Goal: Task Accomplishment & Management: Use online tool/utility

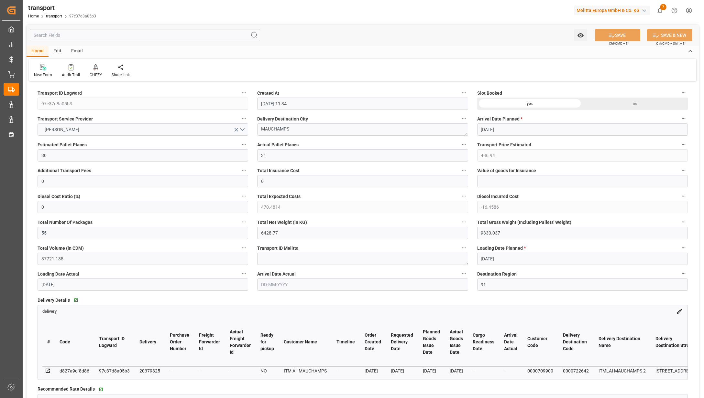
scroll to position [345, 0]
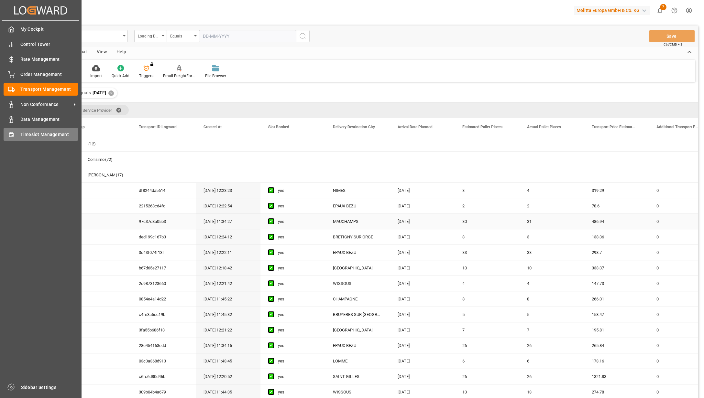
click at [14, 132] on icon at bounding box center [11, 135] width 6 height 6
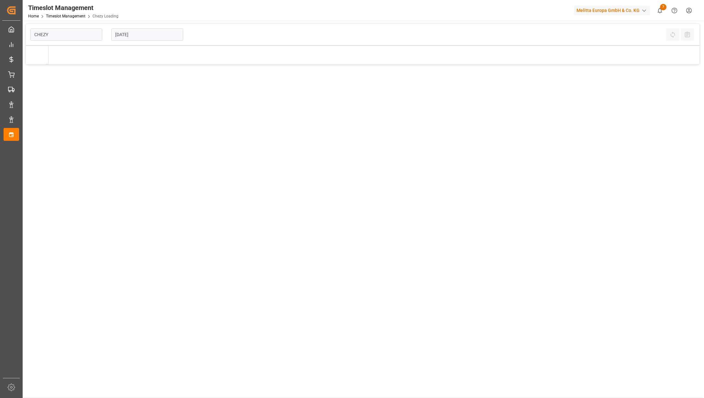
type input "Chezy Loading"
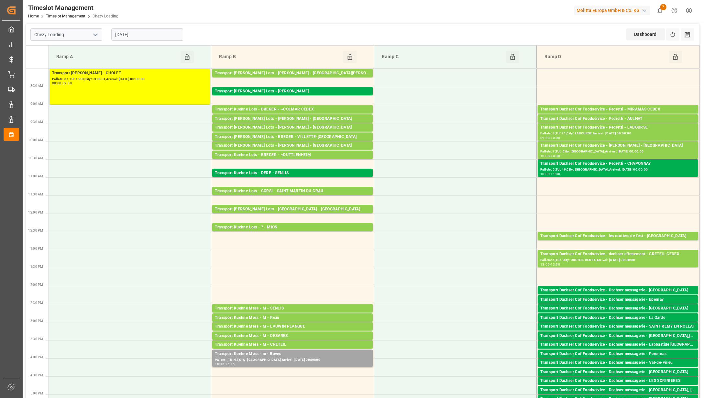
click at [140, 37] on input "[DATE]" at bounding box center [147, 34] width 72 height 12
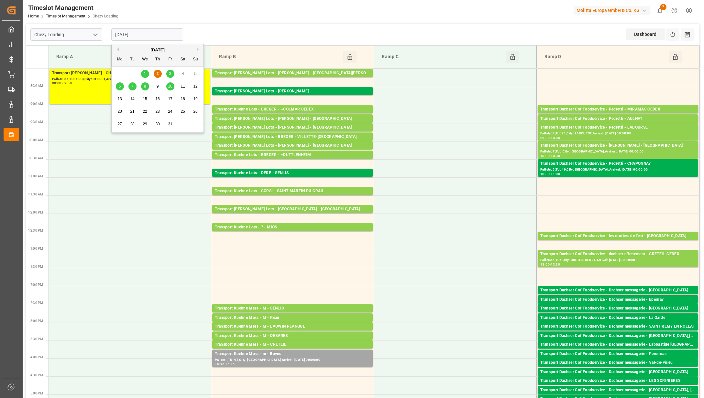
click at [166, 72] on div "3" at bounding box center [170, 74] width 8 height 8
type input "[DATE]"
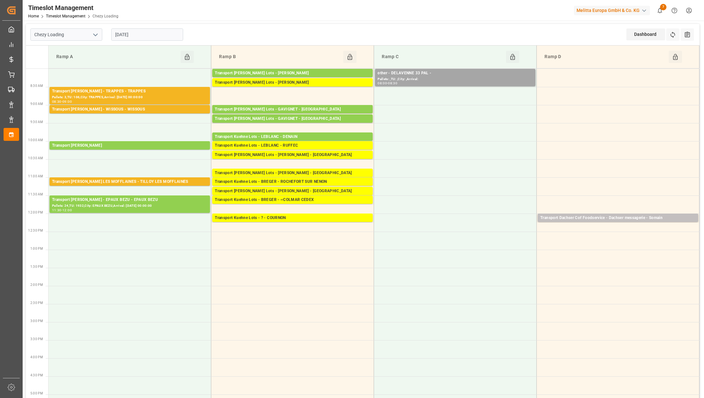
click at [96, 34] on polyline "open menu" at bounding box center [95, 35] width 4 height 2
click at [76, 61] on div "Chezy Unloading" at bounding box center [66, 63] width 71 height 15
type input "Chezy Unloading"
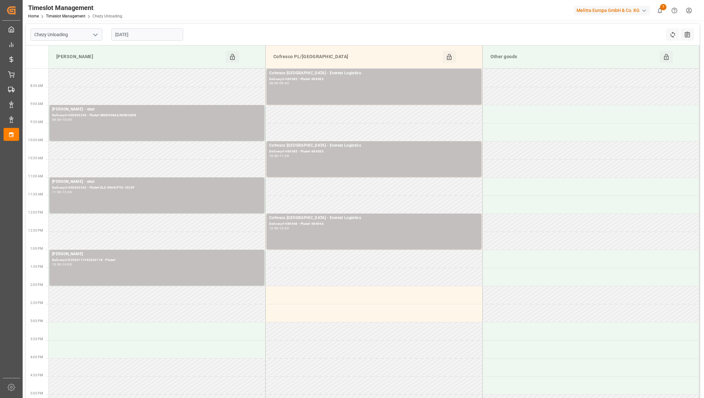
click at [146, 33] on input "[DATE]" at bounding box center [147, 34] width 72 height 12
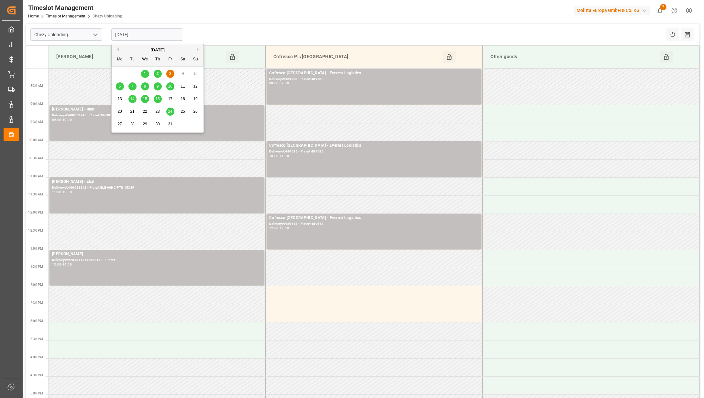
click at [158, 70] on div "2" at bounding box center [158, 74] width 8 height 8
type input "[DATE]"
